Goal: Information Seeking & Learning: Learn about a topic

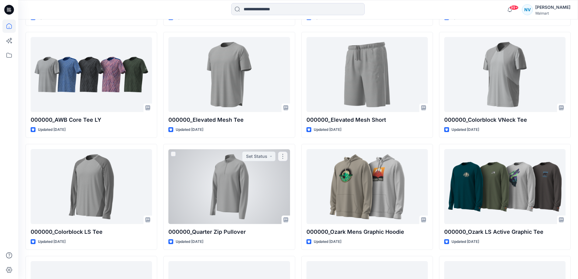
scroll to position [1146, 0]
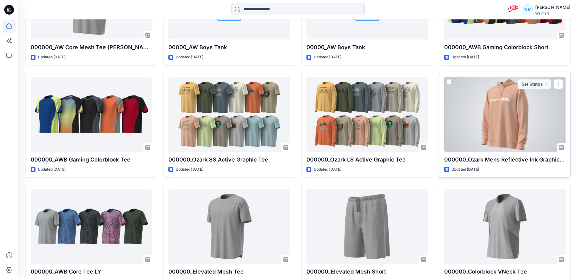
click at [508, 128] on div at bounding box center [504, 114] width 121 height 75
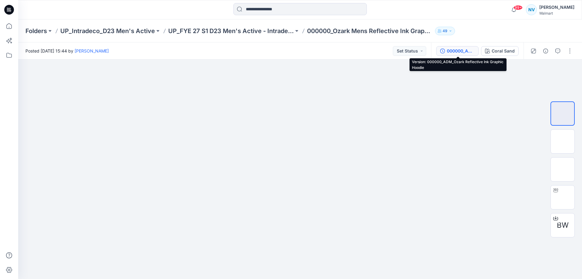
click at [462, 53] on div "000000_ADM_Ozark Reflective Ink Graphic Hoodie" at bounding box center [461, 51] width 28 height 7
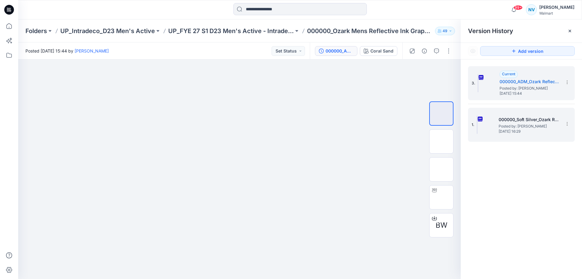
click at [525, 131] on span "[DATE] 16:29" at bounding box center [529, 131] width 61 height 4
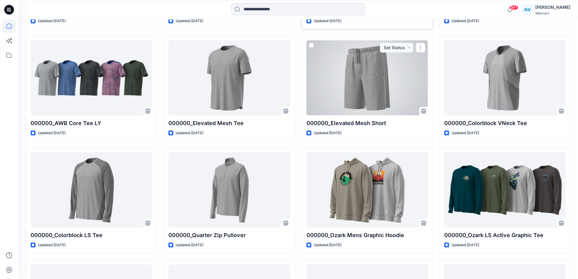
scroll to position [1297, 0]
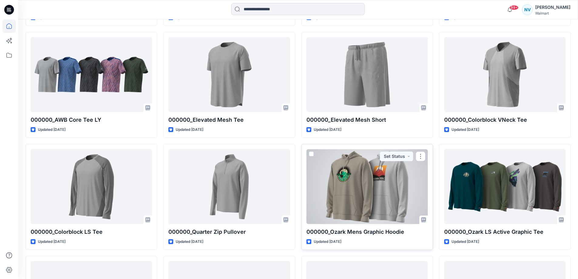
click at [347, 204] on div at bounding box center [366, 186] width 121 height 75
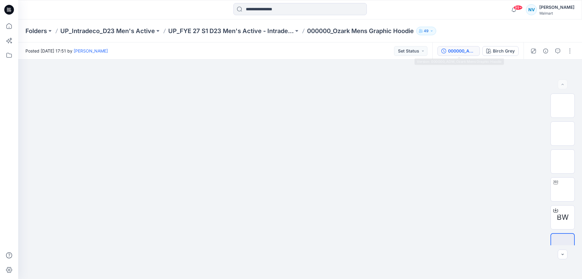
click at [463, 51] on div "000000_ADM_Ozark Mens Graphic Hoodie" at bounding box center [462, 51] width 28 height 7
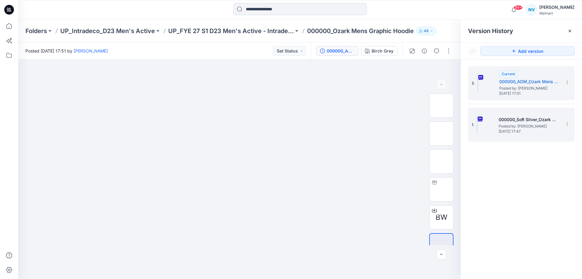
click at [514, 132] on span "[DATE] 17:47" at bounding box center [529, 131] width 61 height 4
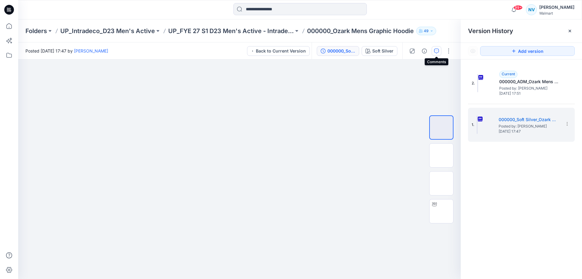
click at [435, 53] on button "button" at bounding box center [437, 51] width 10 height 10
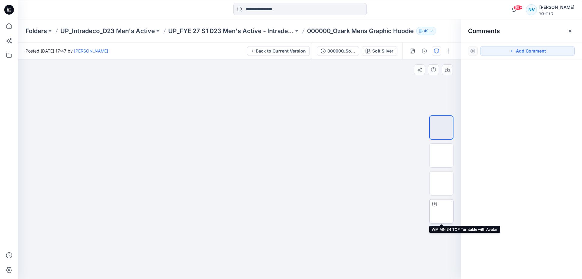
click at [442, 211] on img at bounding box center [442, 211] width 0 height 0
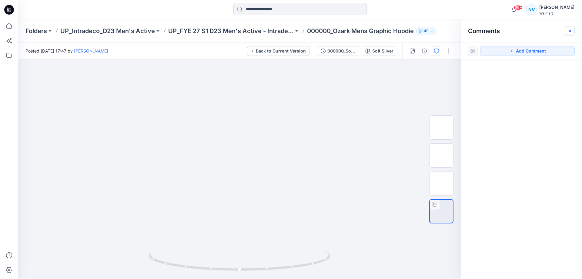
click at [569, 31] on icon "button" at bounding box center [570, 31] width 5 height 5
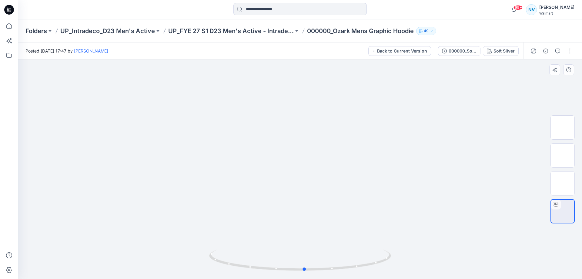
drag, startPoint x: 303, startPoint y: 270, endPoint x: 489, endPoint y: 244, distance: 188.4
click at [489, 244] on div at bounding box center [300, 168] width 564 height 219
